Goal: Transaction & Acquisition: Purchase product/service

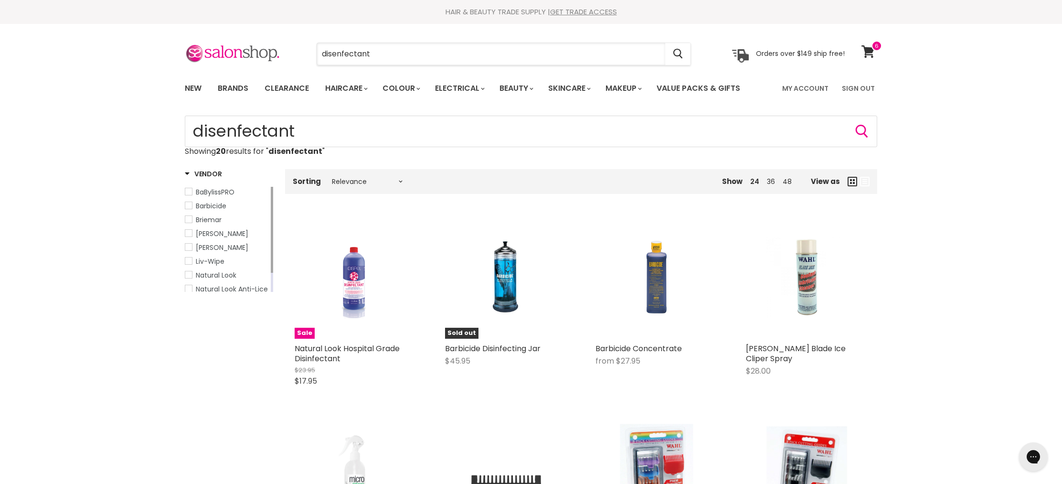
drag, startPoint x: 383, startPoint y: 52, endPoint x: 281, endPoint y: 41, distance: 102.4
click at [281, 41] on section "Menu disenfectant Cancel" at bounding box center [531, 49] width 717 height 51
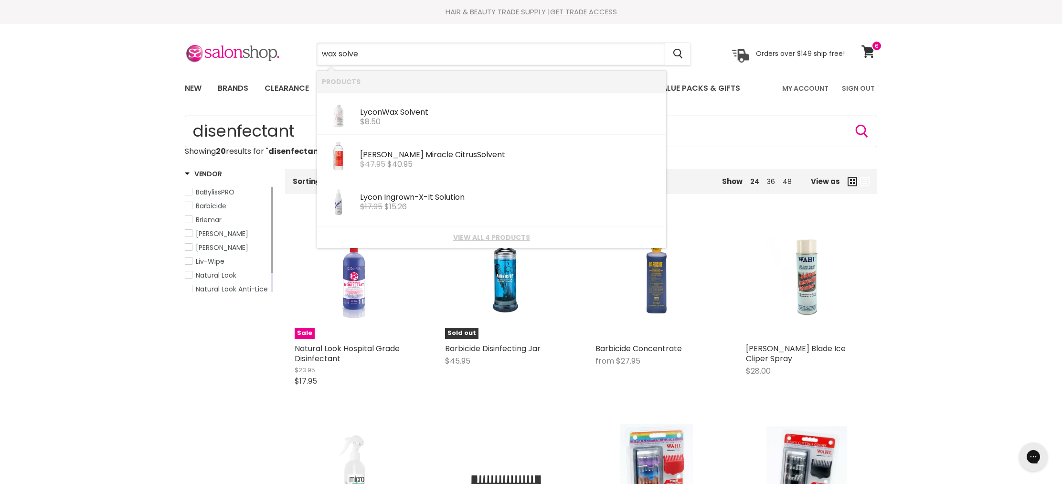
type input "wax solven"
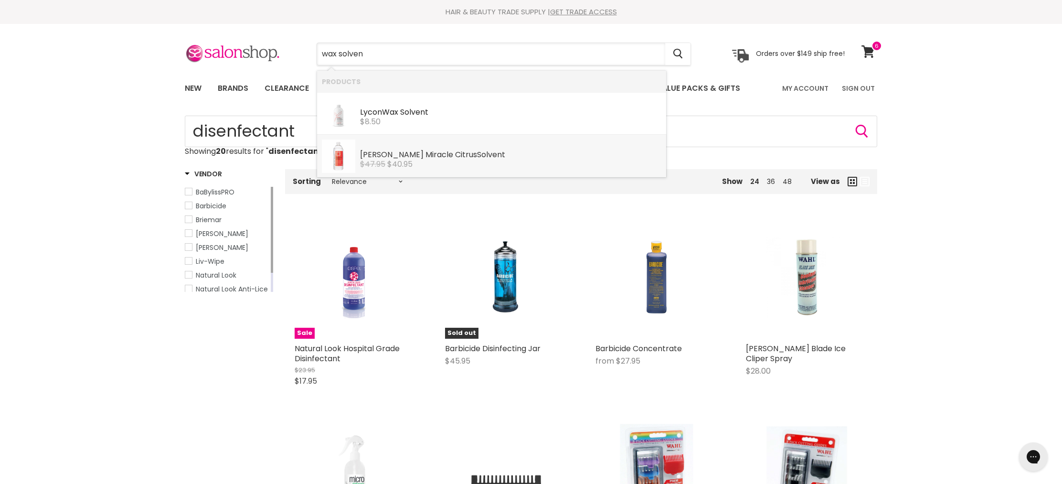
click at [366, 156] on div "[PERSON_NAME] Miracle Citrus Solven t" at bounding box center [510, 155] width 301 height 10
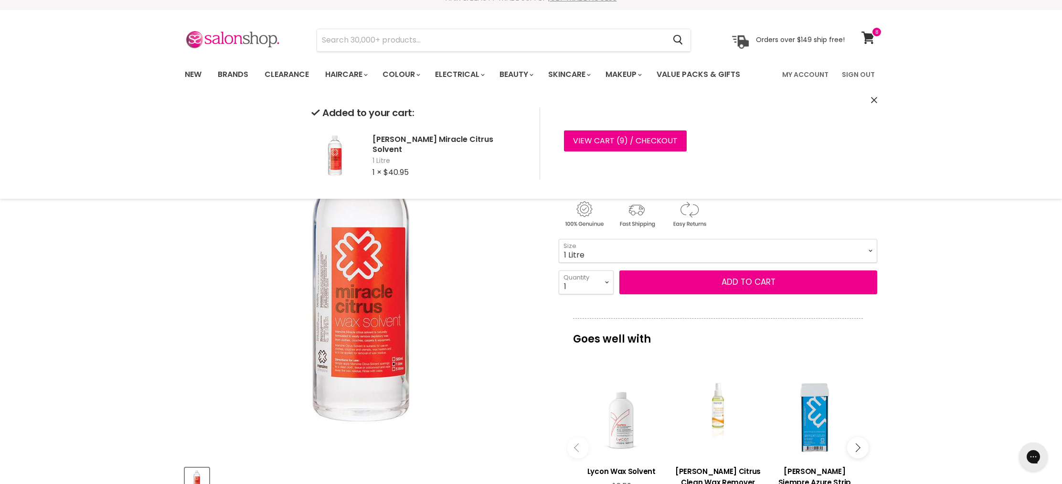
scroll to position [15, 0]
